Goal: Find specific page/section: Find specific page/section

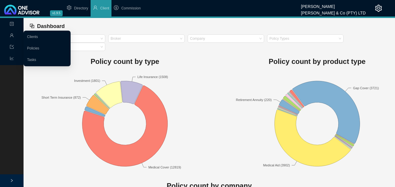
drag, startPoint x: 10, startPoint y: 34, endPoint x: 24, endPoint y: 33, distance: 14.2
click at [11, 34] on icon "user" at bounding box center [12, 35] width 4 height 4
drag, startPoint x: 33, startPoint y: 35, endPoint x: 43, endPoint y: 36, distance: 10.0
click at [33, 36] on link "Clients" at bounding box center [32, 37] width 11 height 4
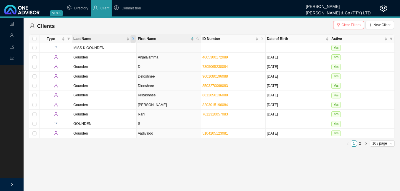
click at [135, 38] on span "Last Name" at bounding box center [132, 39] width 5 height 8
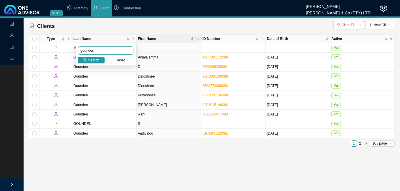
click at [123, 50] on input "gounden" at bounding box center [105, 51] width 55 height 8
drag, startPoint x: 123, startPoint y: 50, endPoint x: 62, endPoint y: 47, distance: 61.6
click at [62, 47] on body "v1.9.5 [PERSON_NAME] & Co (PTY) LTD Directory Client Commission Landing Managem…" at bounding box center [200, 95] width 400 height 191
type input "munsami"
type input "munsamy"
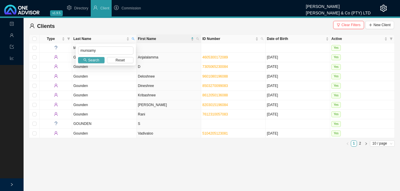
click at [89, 63] on span "Search" at bounding box center [93, 60] width 11 height 6
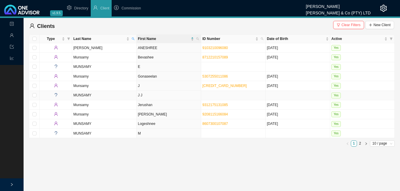
click at [167, 97] on td "J J" at bounding box center [169, 95] width 64 height 9
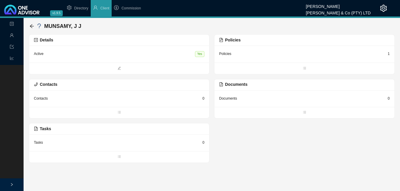
click at [389, 54] on div "1" at bounding box center [388, 54] width 2 height 6
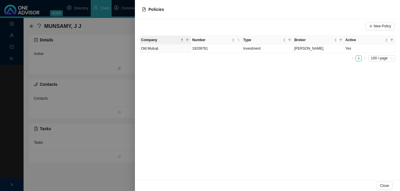
click at [104, 90] on div at bounding box center [200, 95] width 400 height 191
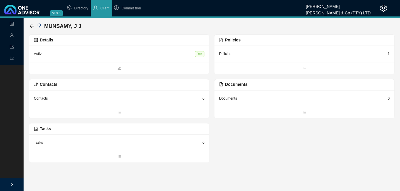
click at [29, 26] on div "MUNSAMY, J J" at bounding box center [212, 26] width 366 height 16
click at [30, 26] on icon "arrow-left" at bounding box center [32, 26] width 4 height 4
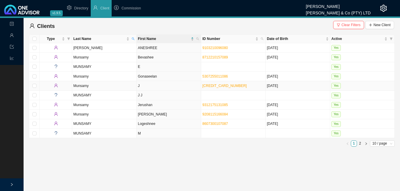
click at [185, 87] on td "J" at bounding box center [169, 85] width 64 height 9
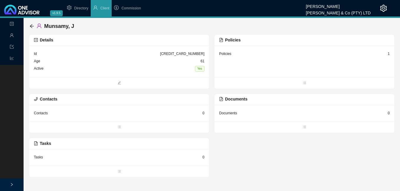
click at [387, 53] on div "Policies 1" at bounding box center [304, 53] width 170 height 7
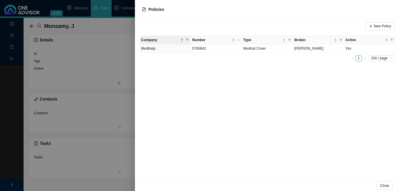
click at [115, 111] on div at bounding box center [200, 95] width 400 height 191
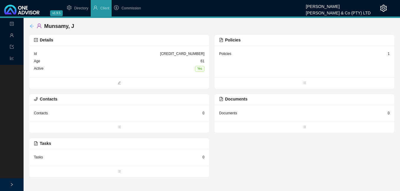
click at [33, 25] on icon "arrow-left" at bounding box center [31, 26] width 5 height 5
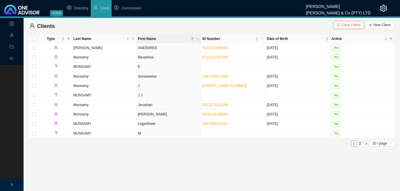
click at [129, 8] on span "Commission" at bounding box center [130, 8] width 19 height 4
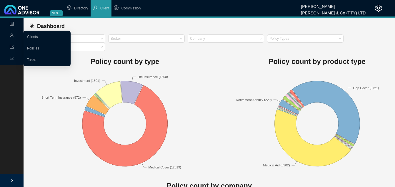
click at [13, 34] on icon "user" at bounding box center [12, 35] width 4 height 4
click at [38, 35] on link "Clients" at bounding box center [32, 37] width 11 height 4
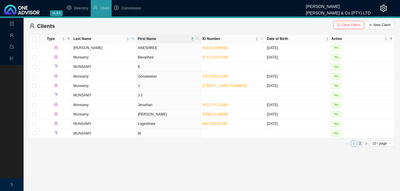
click at [359, 144] on link "2" at bounding box center [360, 144] width 6 height 6
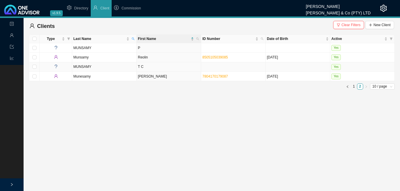
click at [145, 69] on td "T C" at bounding box center [169, 66] width 64 height 9
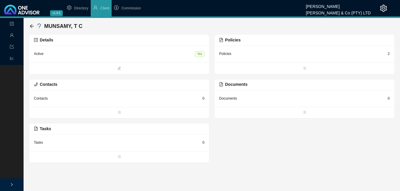
click at [389, 54] on div "2" at bounding box center [388, 54] width 2 height 6
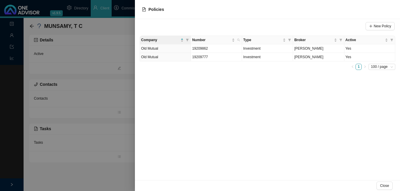
click at [104, 116] on div at bounding box center [200, 95] width 400 height 191
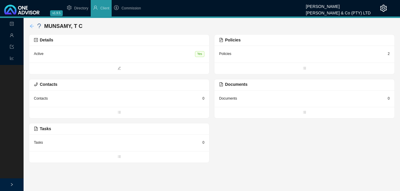
click at [33, 26] on icon "arrow-left" at bounding box center [31, 26] width 5 height 5
